Goal: Transaction & Acquisition: Purchase product/service

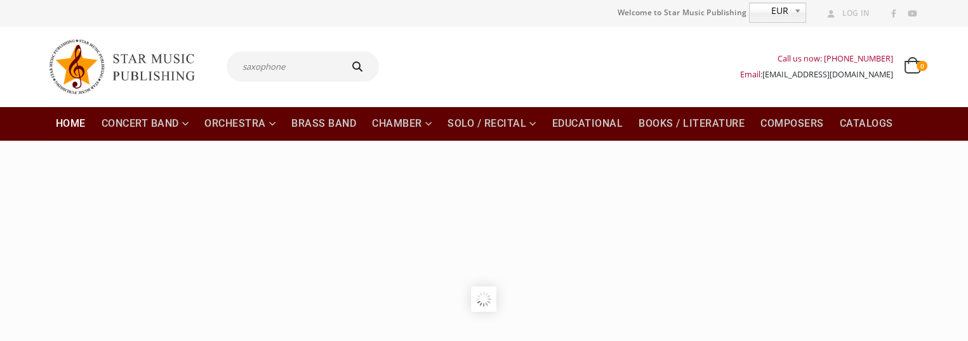
type input "saxophone"
click at [339, 51] on button "submit" at bounding box center [359, 66] width 41 height 30
type input "saxophone"
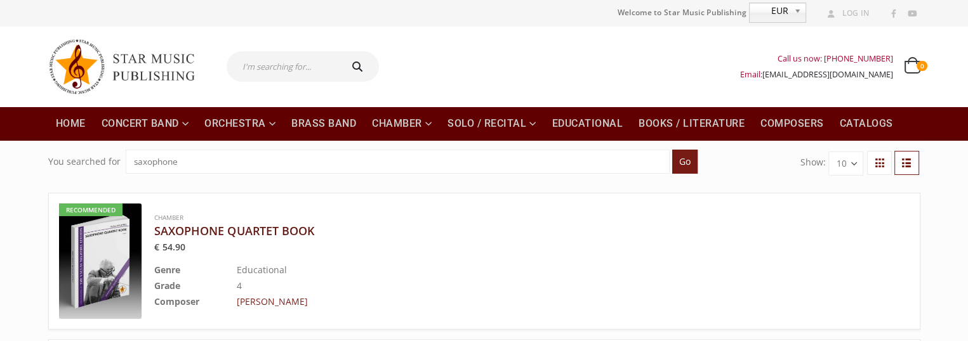
click at [235, 232] on h3 "SAXOPHONE QUARTET BOOK" at bounding box center [500, 230] width 692 height 15
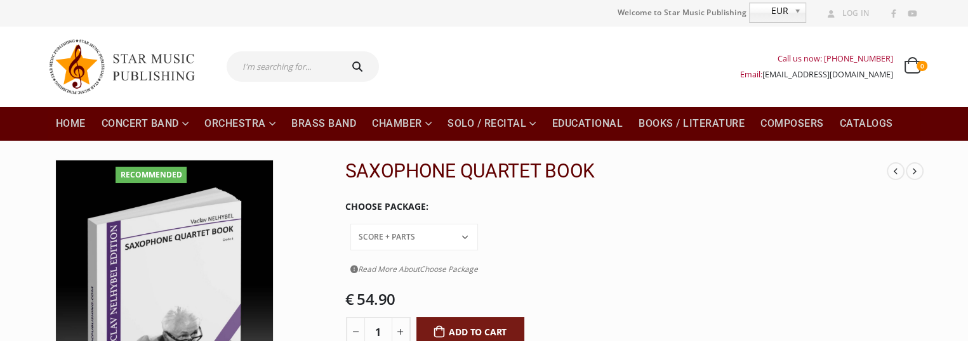
click at [281, 69] on input "text" at bounding box center [283, 66] width 112 height 30
type input "movement"
click at [339, 51] on button "submit" at bounding box center [359, 66] width 41 height 30
type input "movement"
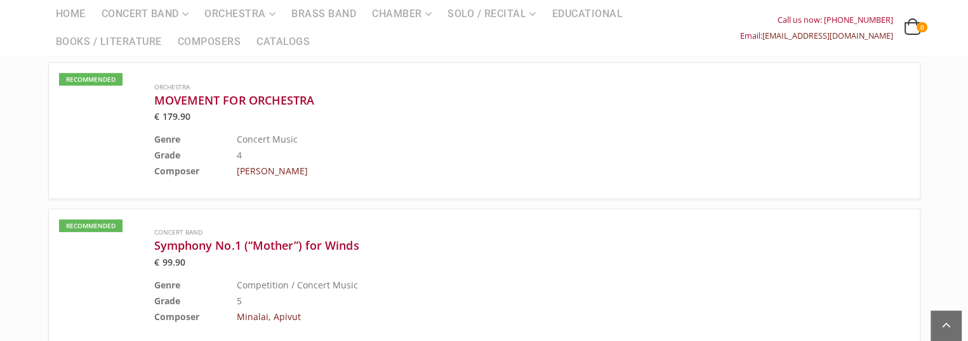
scroll to position [571, 0]
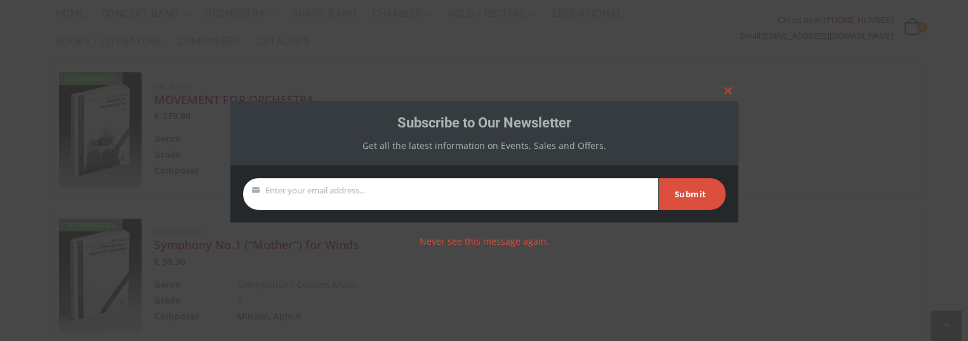
click at [724, 89] on span at bounding box center [728, 91] width 20 height 8
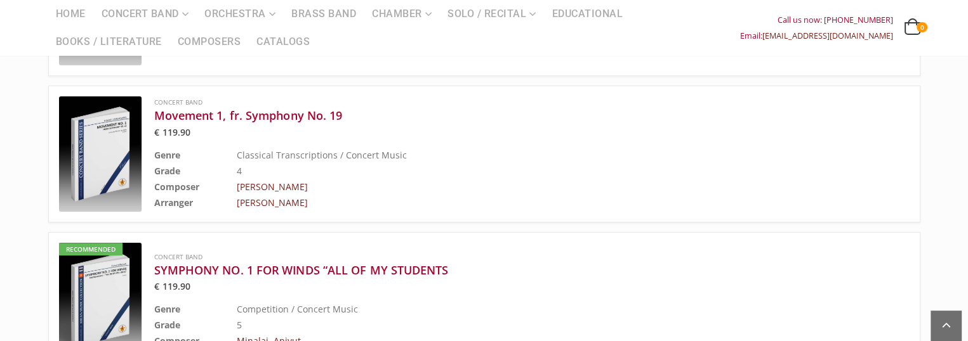
scroll to position [0, 0]
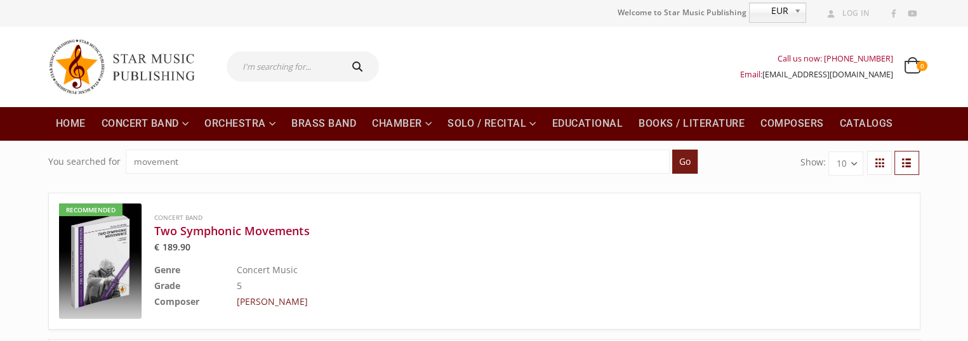
click at [282, 66] on input "text" at bounding box center [283, 66] width 112 height 30
type input "clarinet"
click at [361, 65] on icon "submit" at bounding box center [357, 67] width 18 height 10
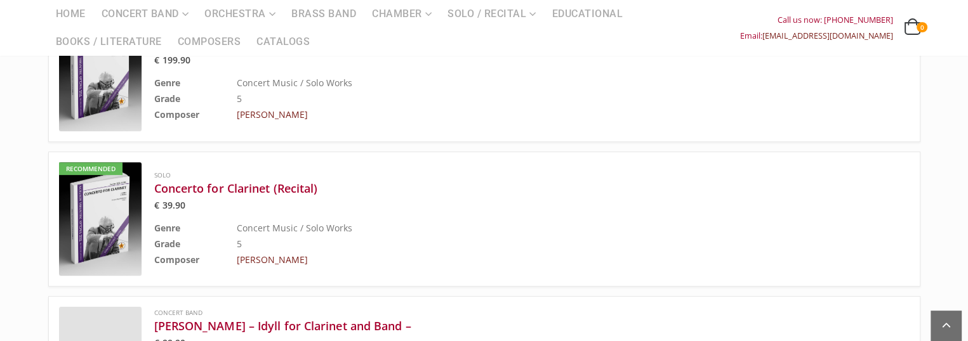
scroll to position [635, 0]
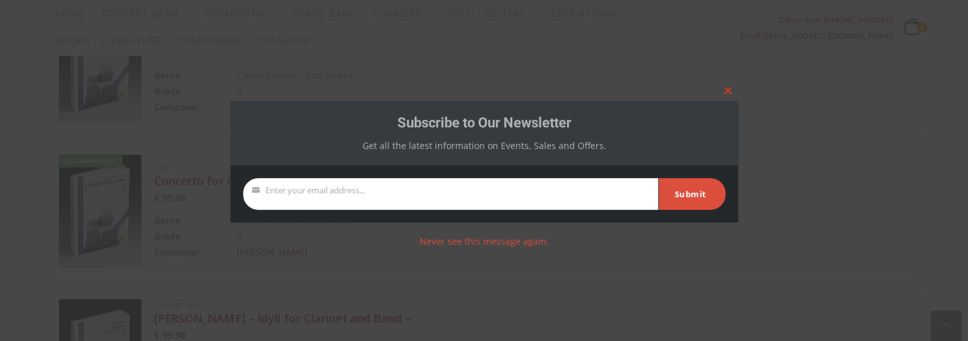
click at [727, 87] on span at bounding box center [728, 91] width 20 height 8
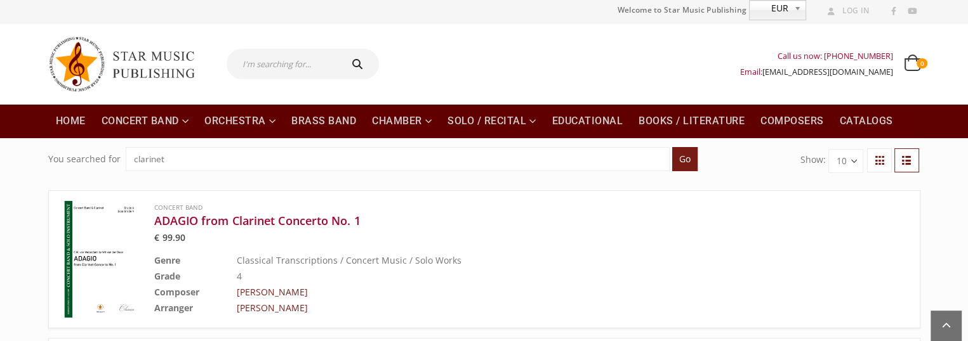
scroll to position [0, 0]
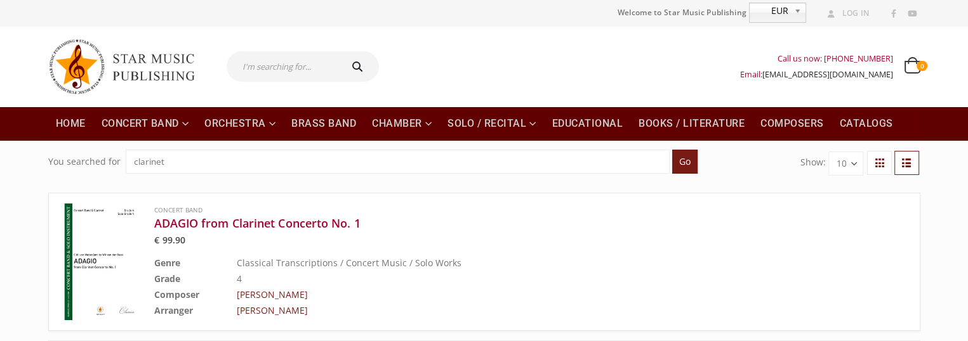
click at [284, 63] on input "text" at bounding box center [283, 66] width 112 height 30
type input "ceremony"
click at [339, 51] on button "submit" at bounding box center [359, 66] width 41 height 30
type input "ceremony"
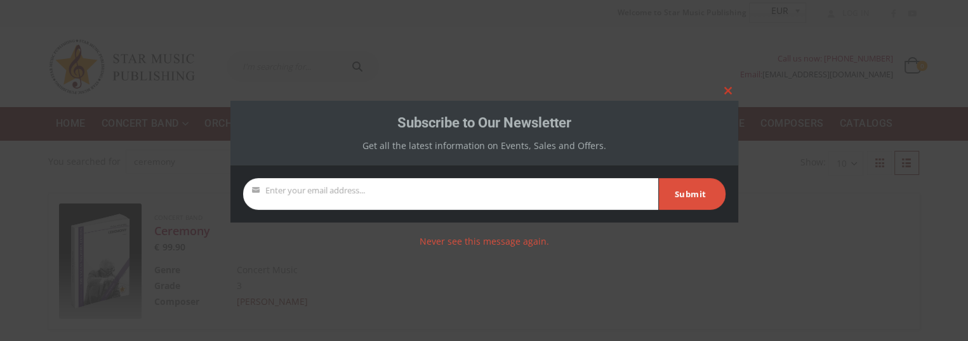
click at [724, 88] on span at bounding box center [728, 91] width 20 height 8
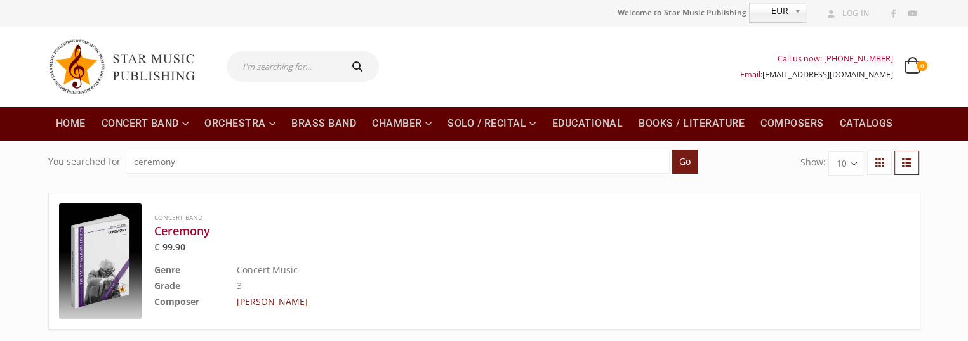
click at [248, 71] on input "text" at bounding box center [283, 66] width 112 height 30
type input "saxophone"
click at [339, 51] on button "submit" at bounding box center [359, 66] width 41 height 30
type input "saxophone"
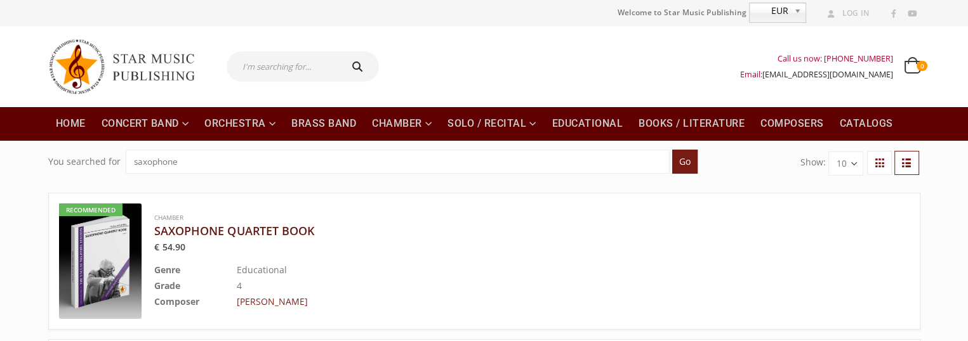
click at [237, 229] on h3 "SAXOPHONE QUARTET BOOK" at bounding box center [500, 230] width 692 height 15
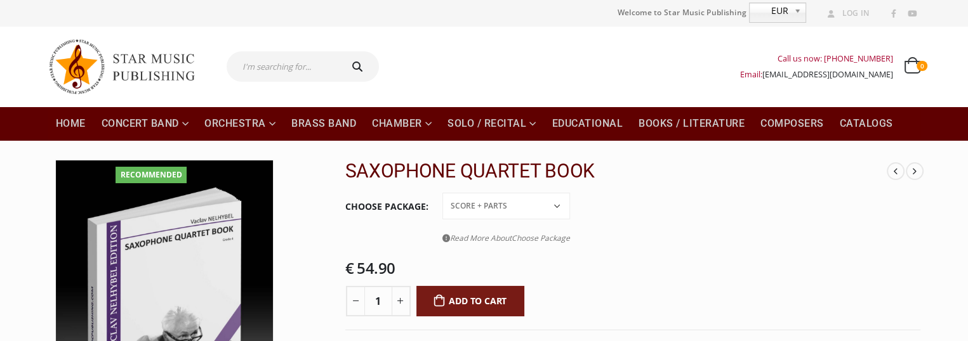
click at [560, 204] on select "Conductor Score PDF File Score + Parts Score + Parts + PDF File" at bounding box center [506, 206] width 128 height 27
click at [442, 193] on select "Conductor Score PDF File Score + Parts Score + Parts + PDF File" at bounding box center [506, 206] width 128 height 27
click at [555, 204] on select "Conductor Score PDF File Score + Parts Score + Parts + PDF File" at bounding box center [506, 206] width 128 height 27
click at [442, 193] on select "Conductor Score PDF File Score + Parts Score + Parts + PDF File" at bounding box center [506, 206] width 128 height 27
select select "conductor-score-price"
